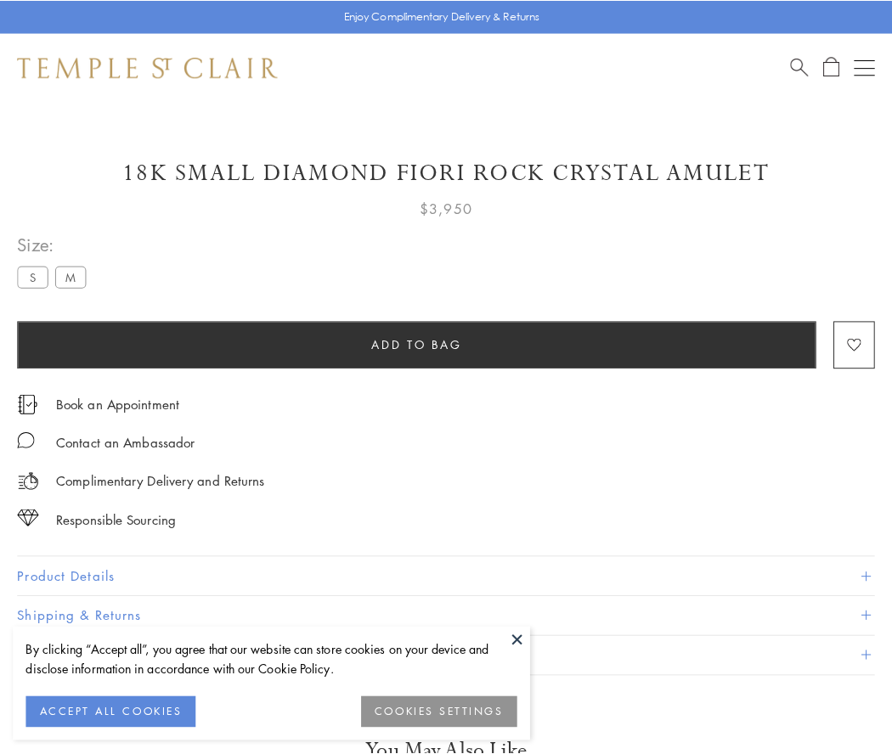
scroll to position [100, 0]
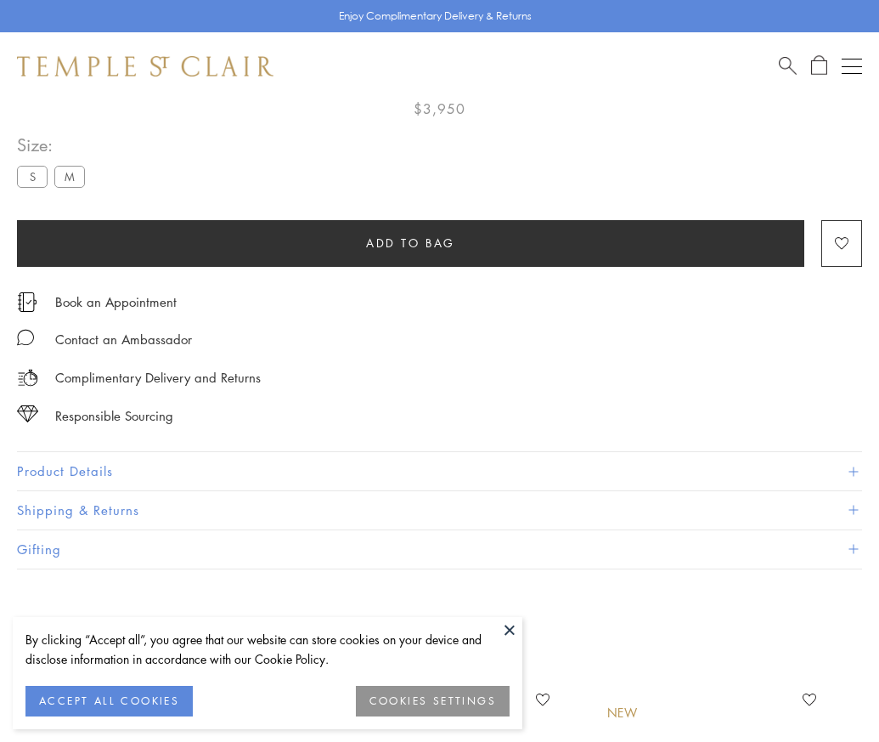
click at [410, 238] on span "Add to bag" at bounding box center [410, 243] width 89 height 19
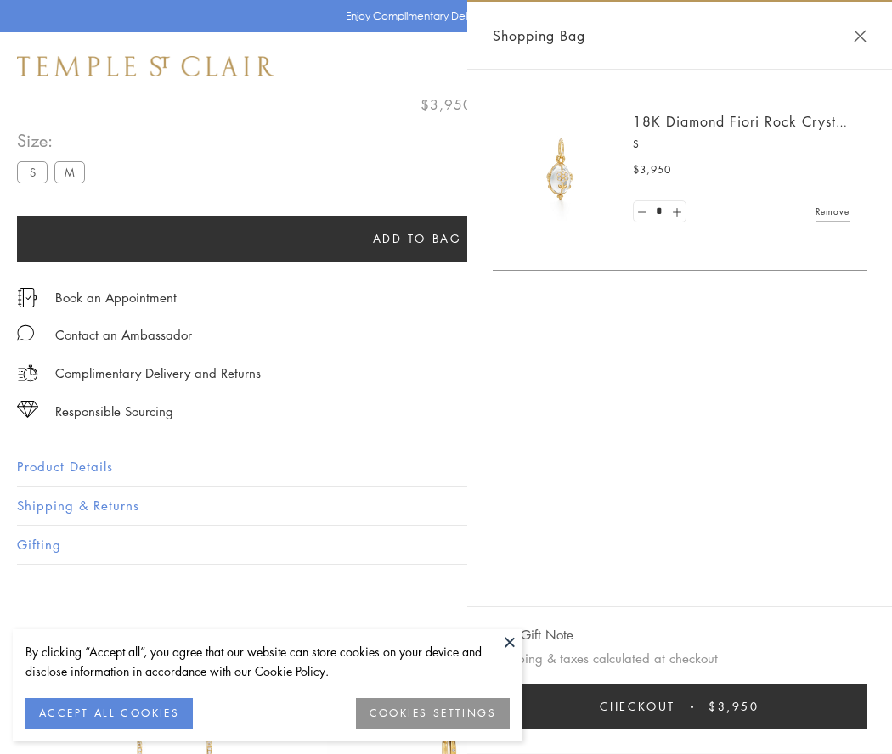
click at [675, 707] on span "Checkout" at bounding box center [638, 706] width 76 height 19
